Goal: Task Accomplishment & Management: Use online tool/utility

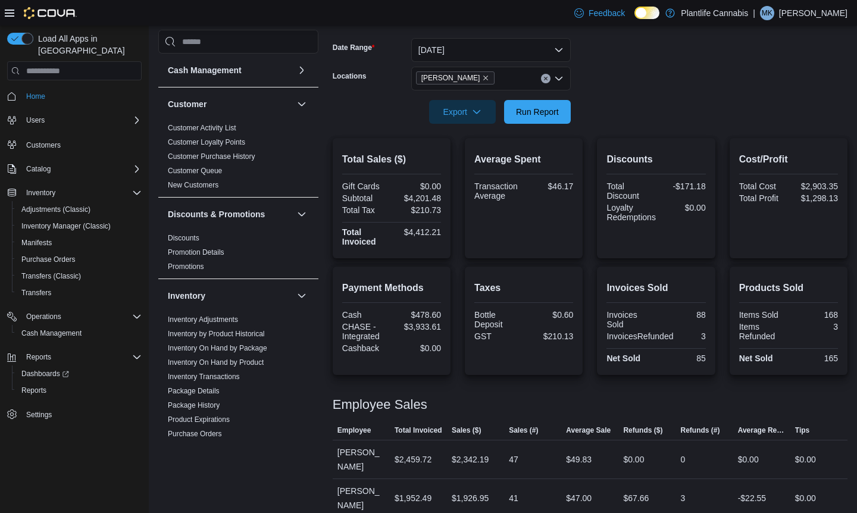
scroll to position [570, 0]
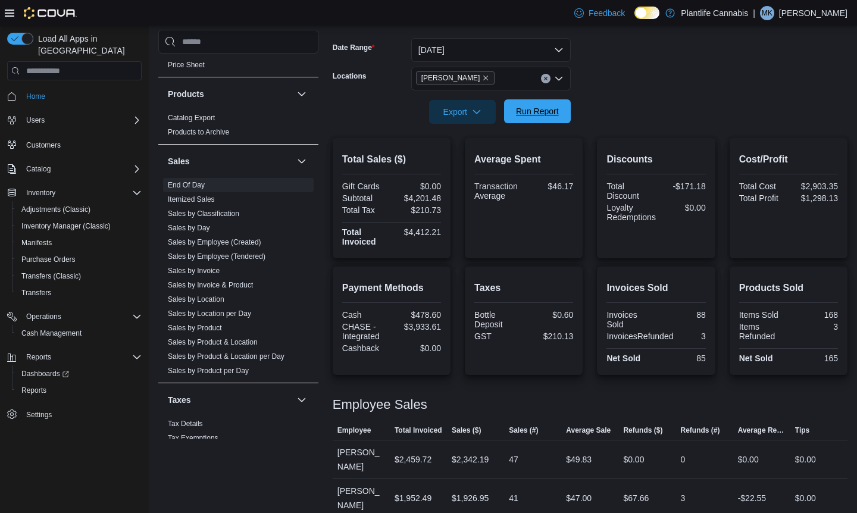
click at [540, 114] on span "Run Report" at bounding box center [537, 111] width 43 height 12
click at [264, 256] on link "Sales by Employee (Tendered)" at bounding box center [217, 256] width 98 height 8
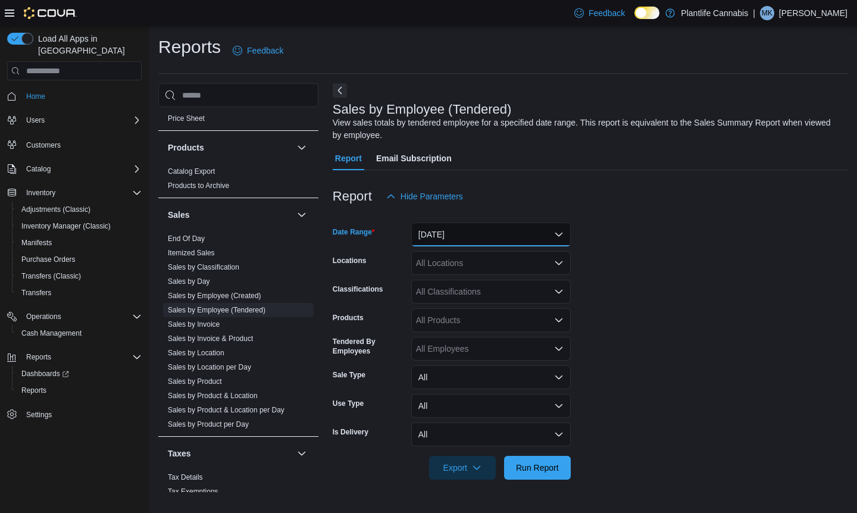
click at [466, 237] on button "[DATE]" at bounding box center [490, 234] width 159 height 24
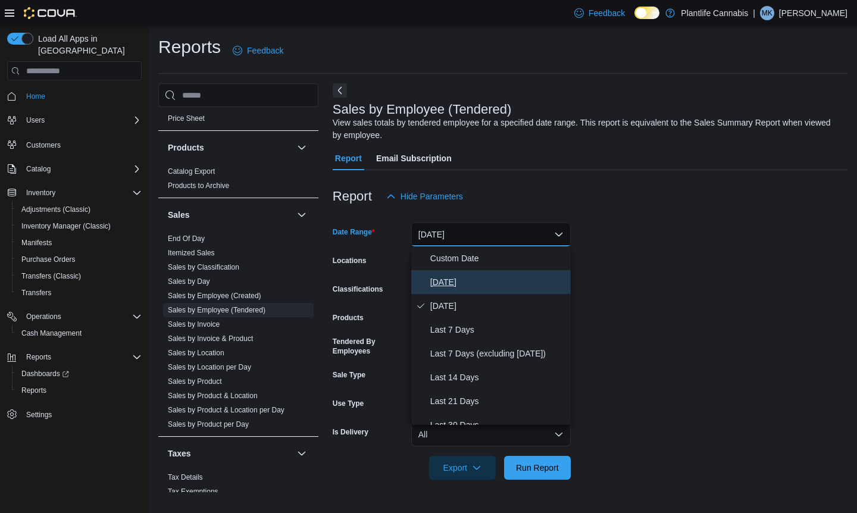
click at [462, 282] on span "[DATE]" at bounding box center [498, 282] width 136 height 14
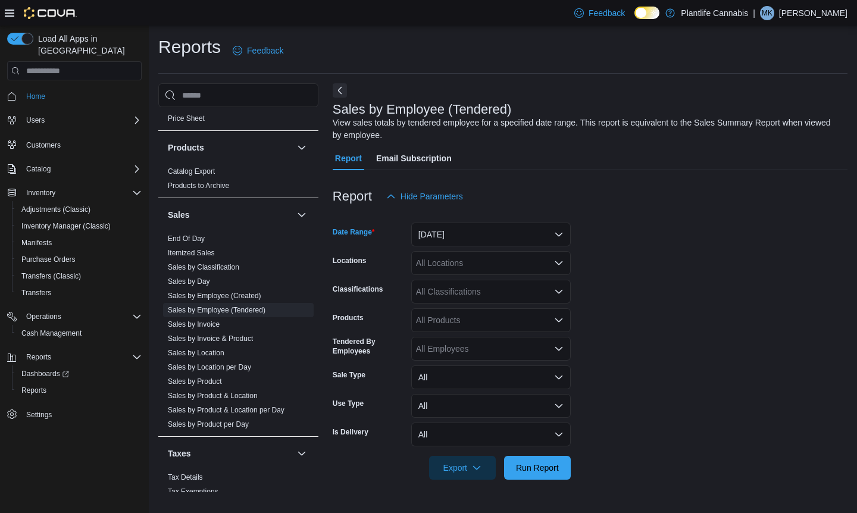
click at [465, 271] on div "All Locations" at bounding box center [490, 263] width 159 height 24
type input "***"
click at [463, 278] on span "[PERSON_NAME]" at bounding box center [477, 283] width 68 height 12
click at [593, 290] on form "Date Range [DATE] Locations [PERSON_NAME] Classifications All Classifications P…" at bounding box center [590, 343] width 515 height 271
click at [533, 300] on div "All Classifications" at bounding box center [490, 292] width 159 height 24
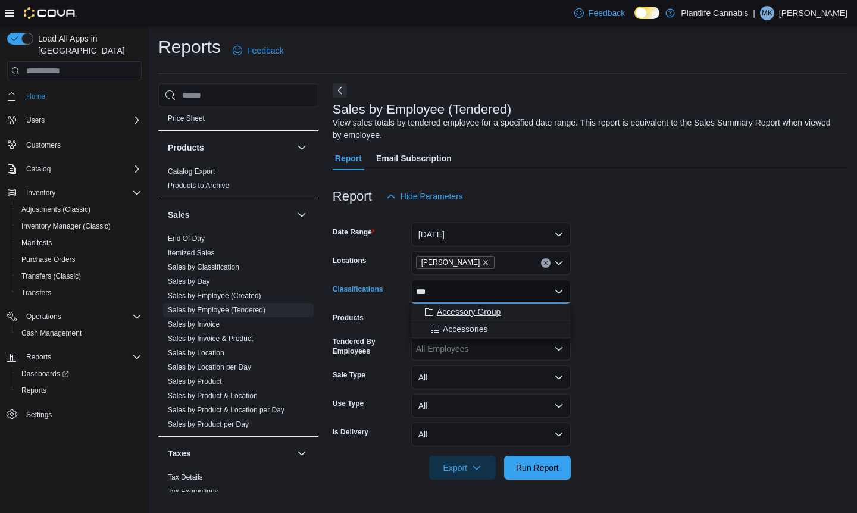
type input "***"
click at [497, 316] on span "Accessory Group" at bounding box center [469, 312] width 64 height 12
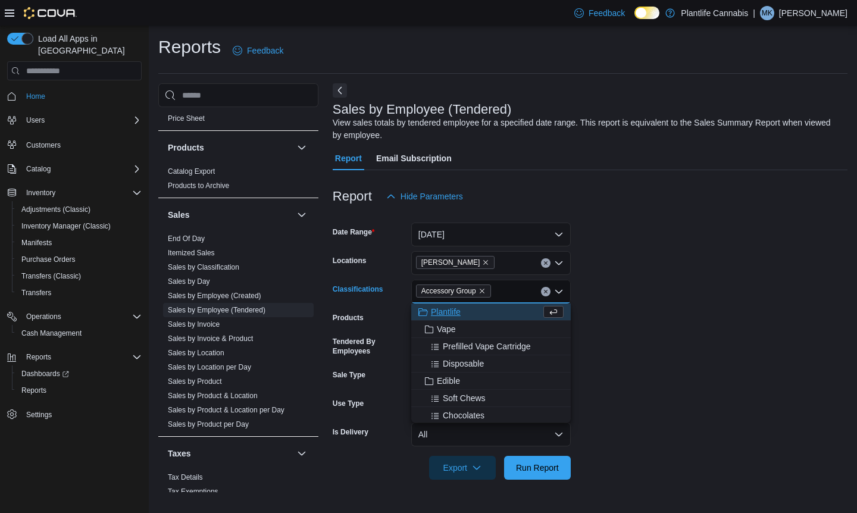
click at [607, 327] on form "Date Range [DATE] Locations [PERSON_NAME] Classifications Accessory Group Combo…" at bounding box center [590, 343] width 515 height 271
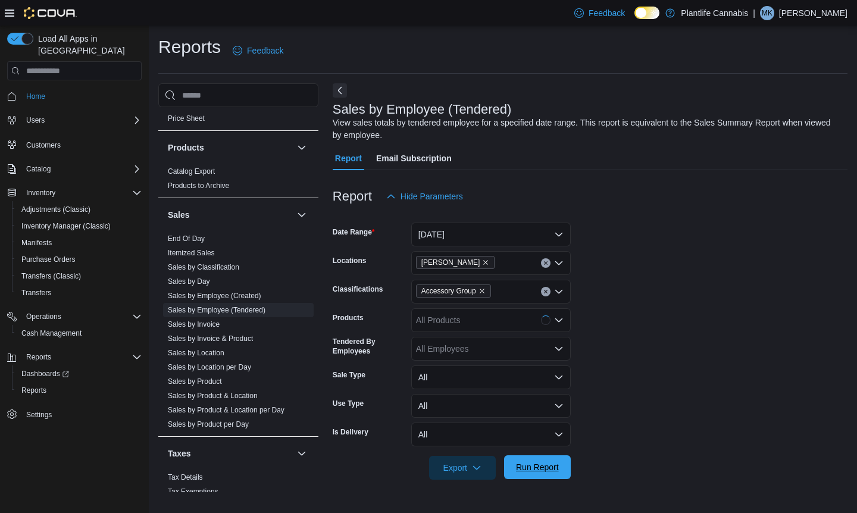
click at [540, 471] on span "Run Report" at bounding box center [537, 467] width 43 height 12
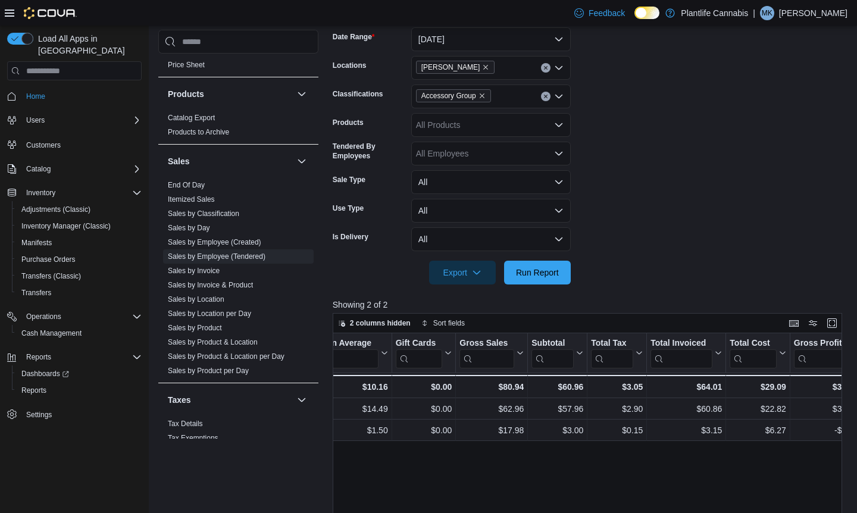
scroll to position [0, 572]
